Goal: Navigation & Orientation: Find specific page/section

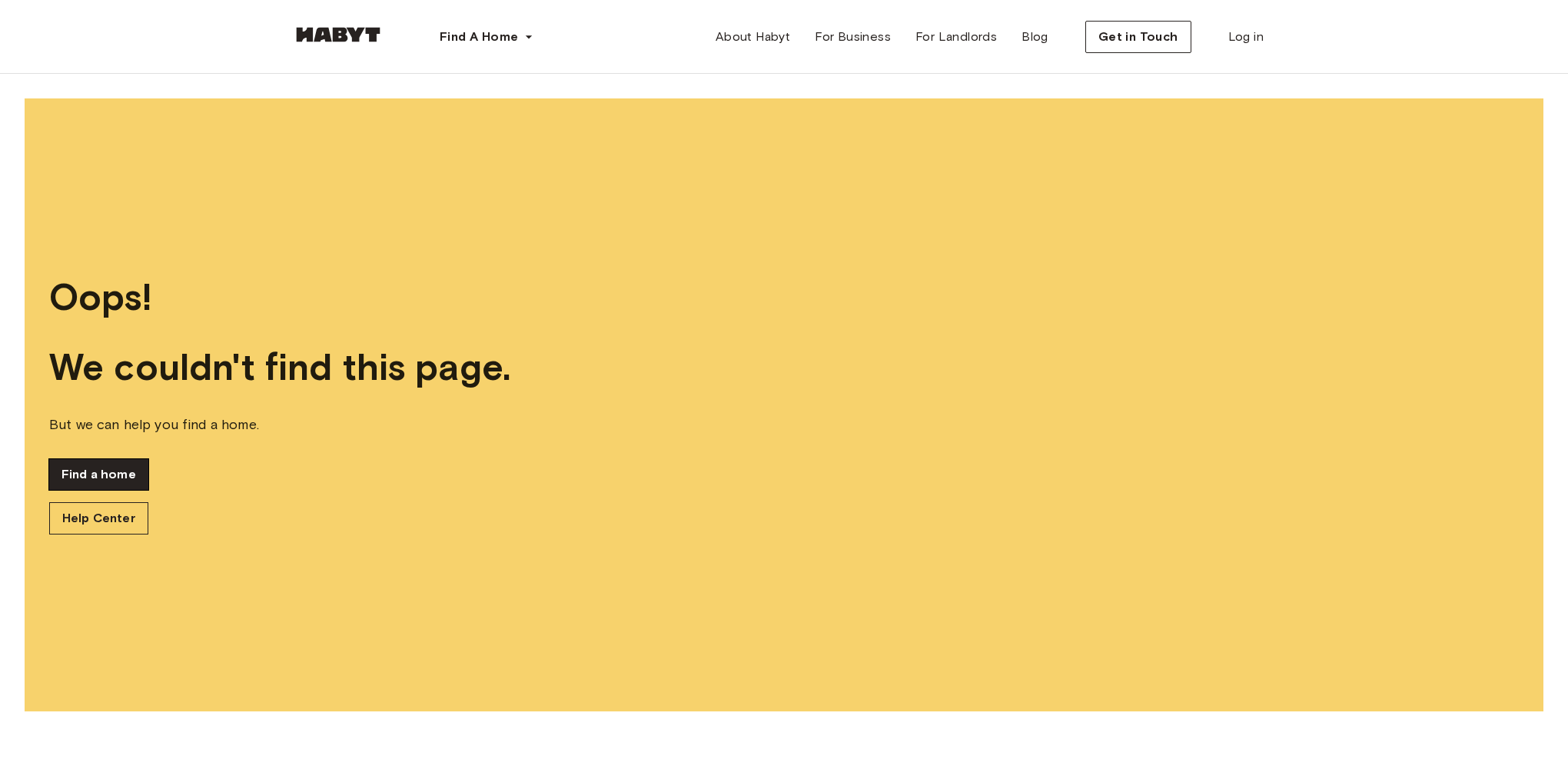
click at [109, 482] on link "Find a home" at bounding box center [99, 474] width 99 height 31
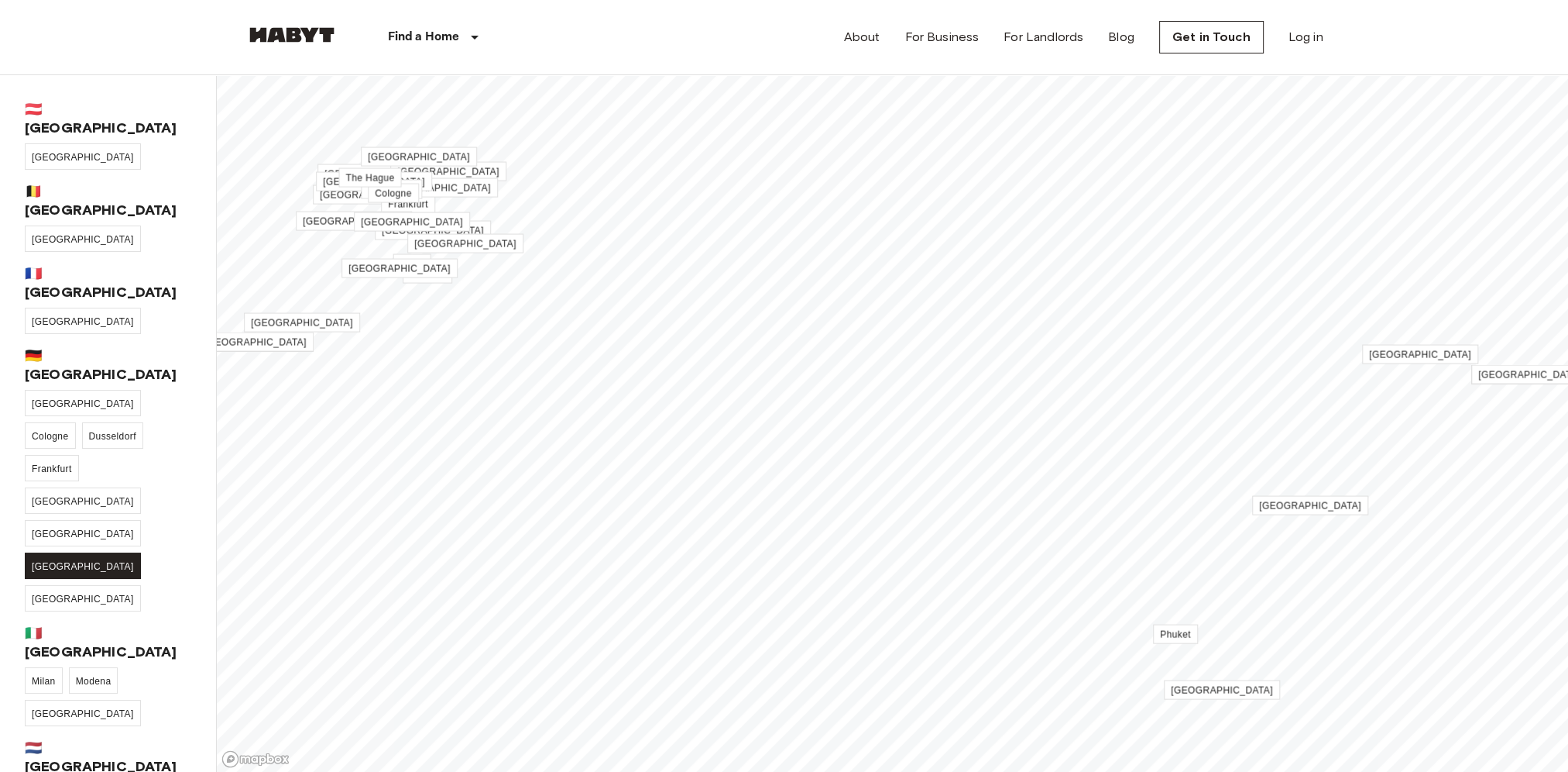
click at [58, 561] on span "[GEOGRAPHIC_DATA]" at bounding box center [83, 566] width 103 height 11
